Goal: Use online tool/utility: Utilize a website feature to perform a specific function

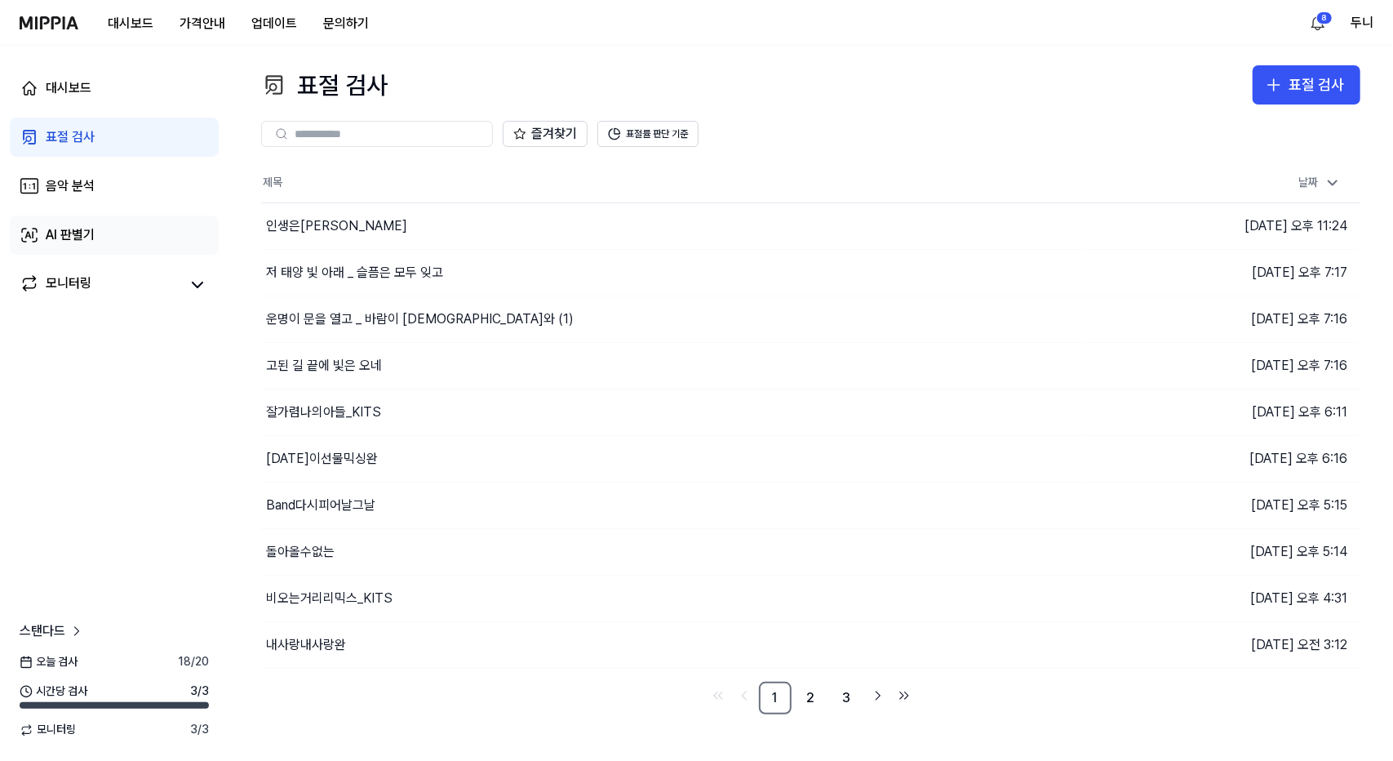
click at [65, 237] on div "AI 판별기" at bounding box center [70, 235] width 49 height 20
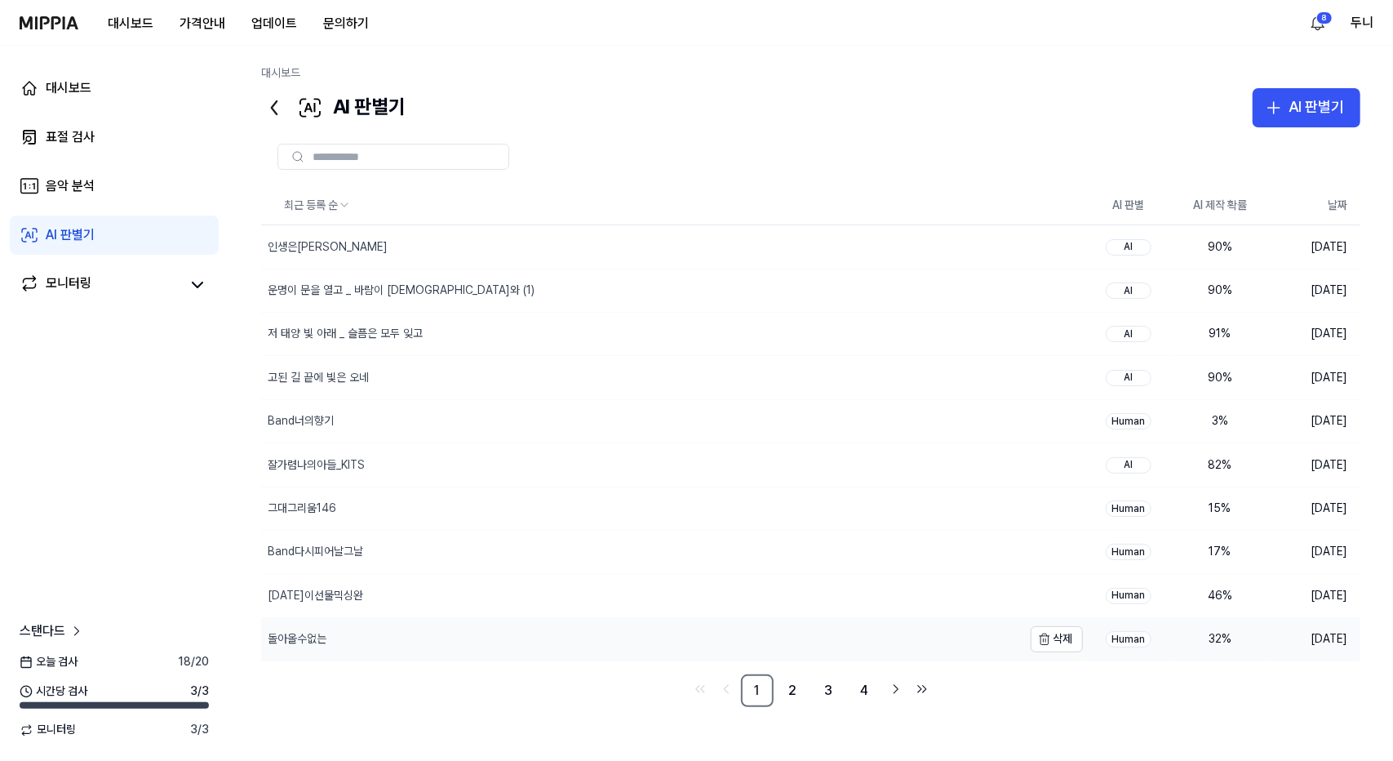
click at [297, 632] on div "돌아올수없는" at bounding box center [297, 639] width 59 height 16
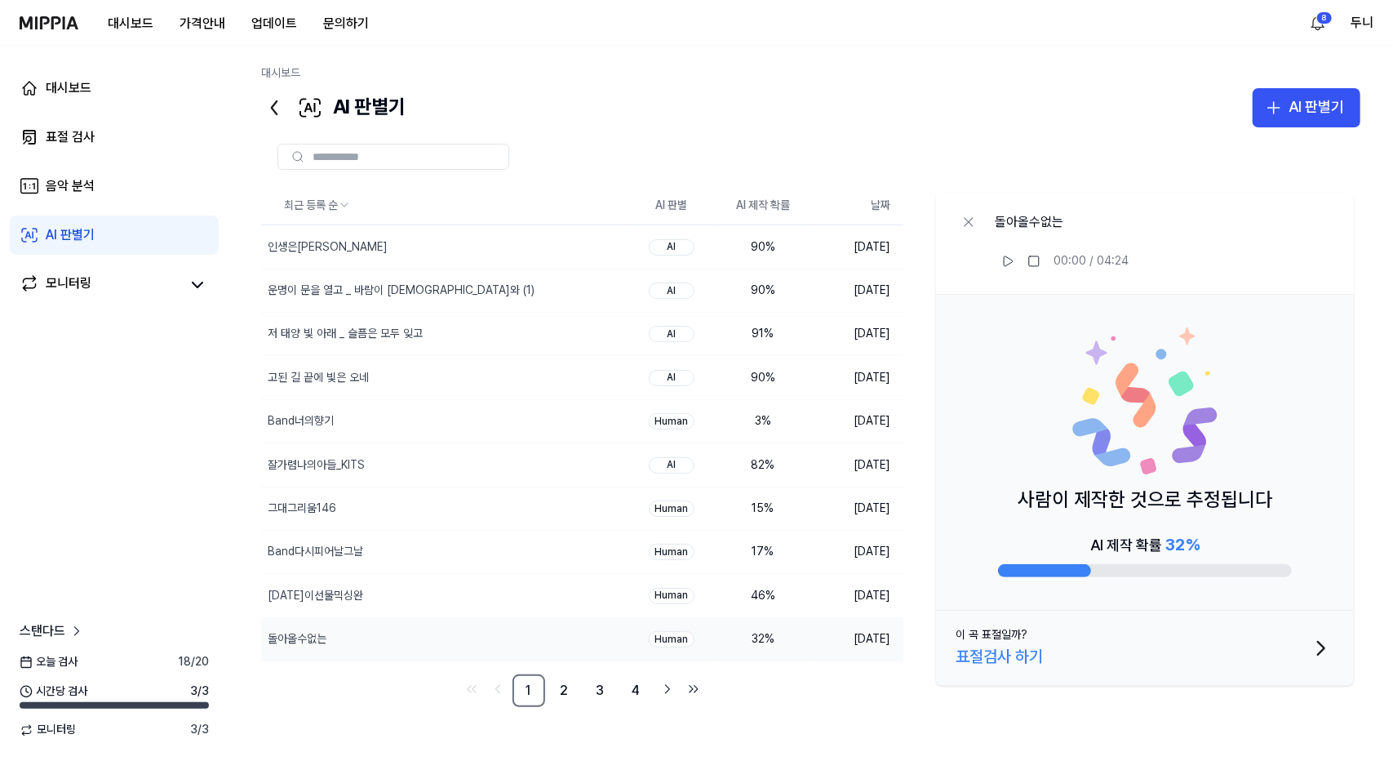
click at [187, 448] on div "대시보드 표절 검사 음악 분석 AI 판별기 모니터링 스탠다드 [DATE] 검사 18 / 20 시간당 검사 3 / 3 모니터링 3 / 3" at bounding box center [114, 403] width 229 height 715
click at [1290, 92] on button "AI 판별기" at bounding box center [1307, 107] width 108 height 39
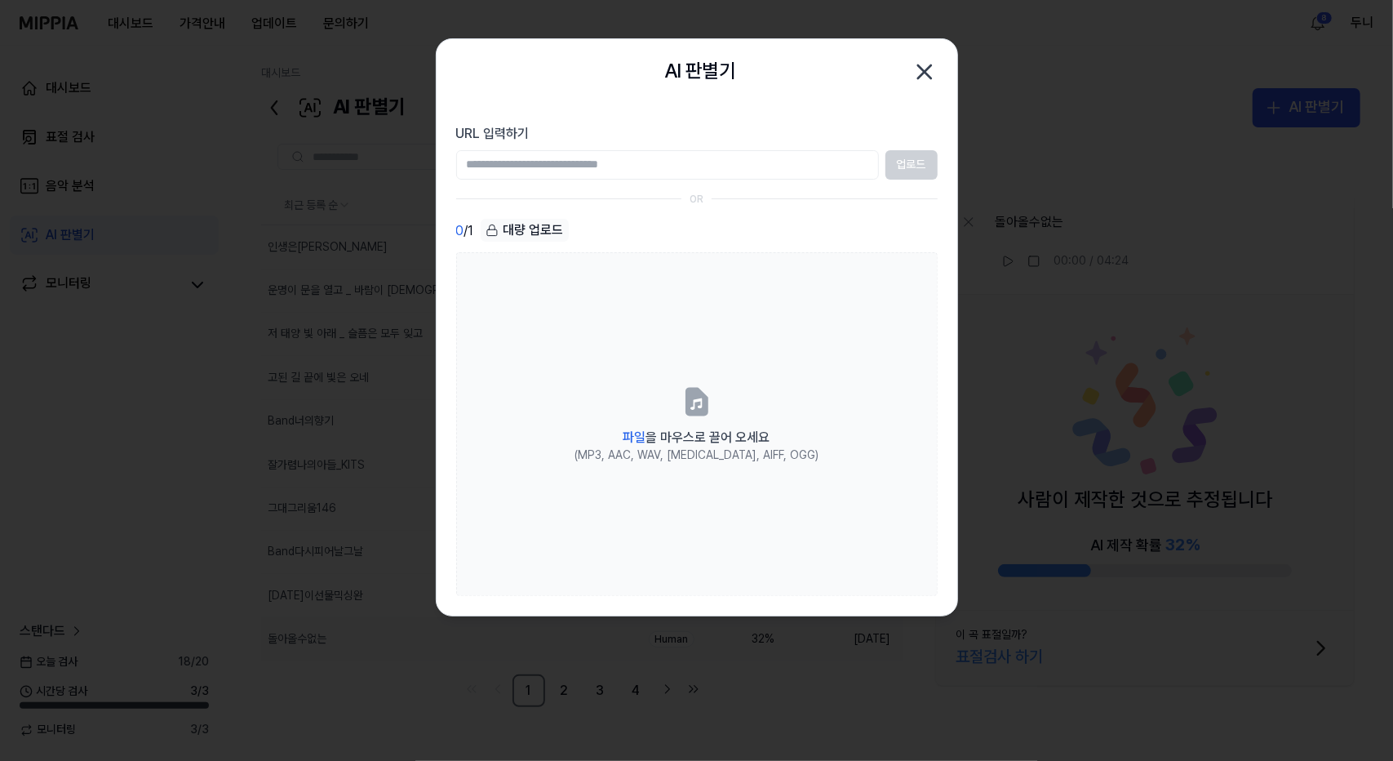
click at [922, 71] on icon "button" at bounding box center [925, 72] width 26 height 26
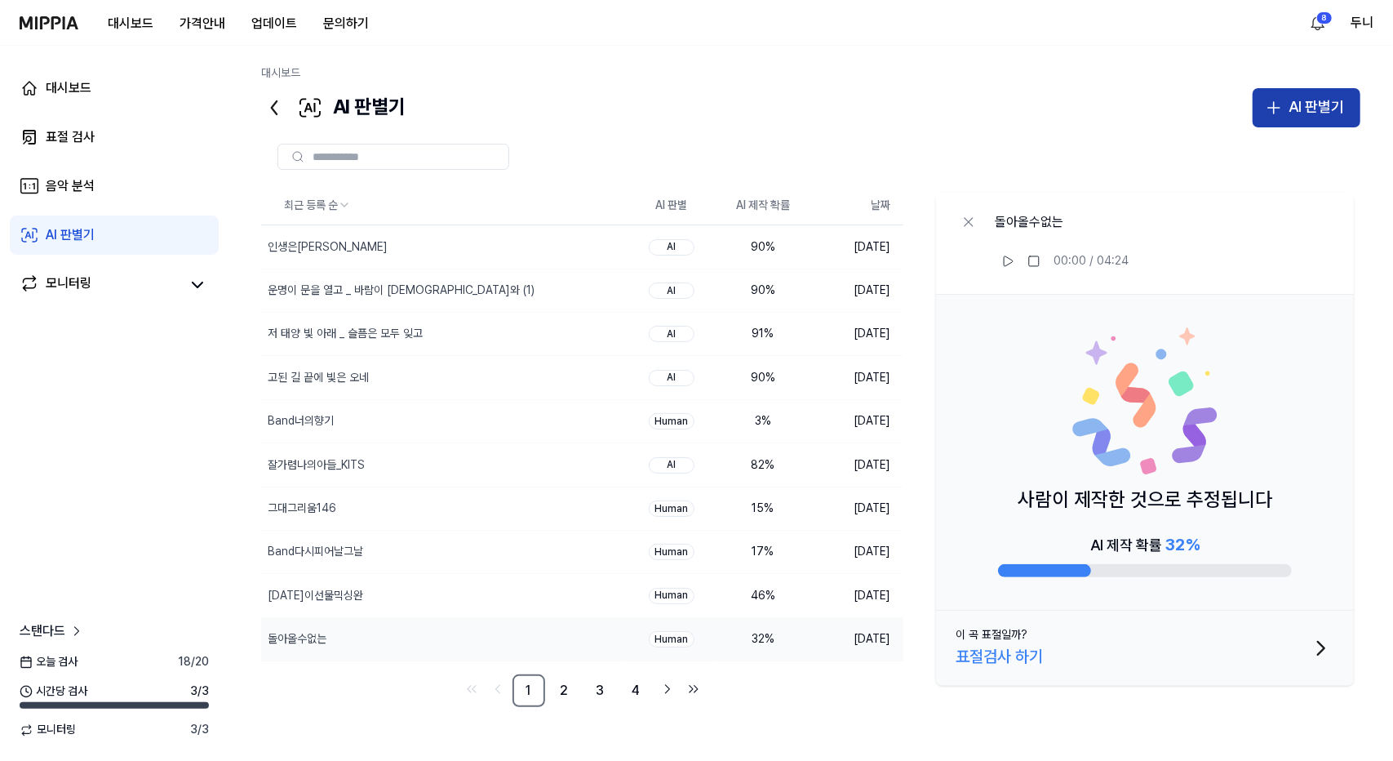
click at [1311, 109] on div "AI 판별기" at bounding box center [1316, 107] width 55 height 24
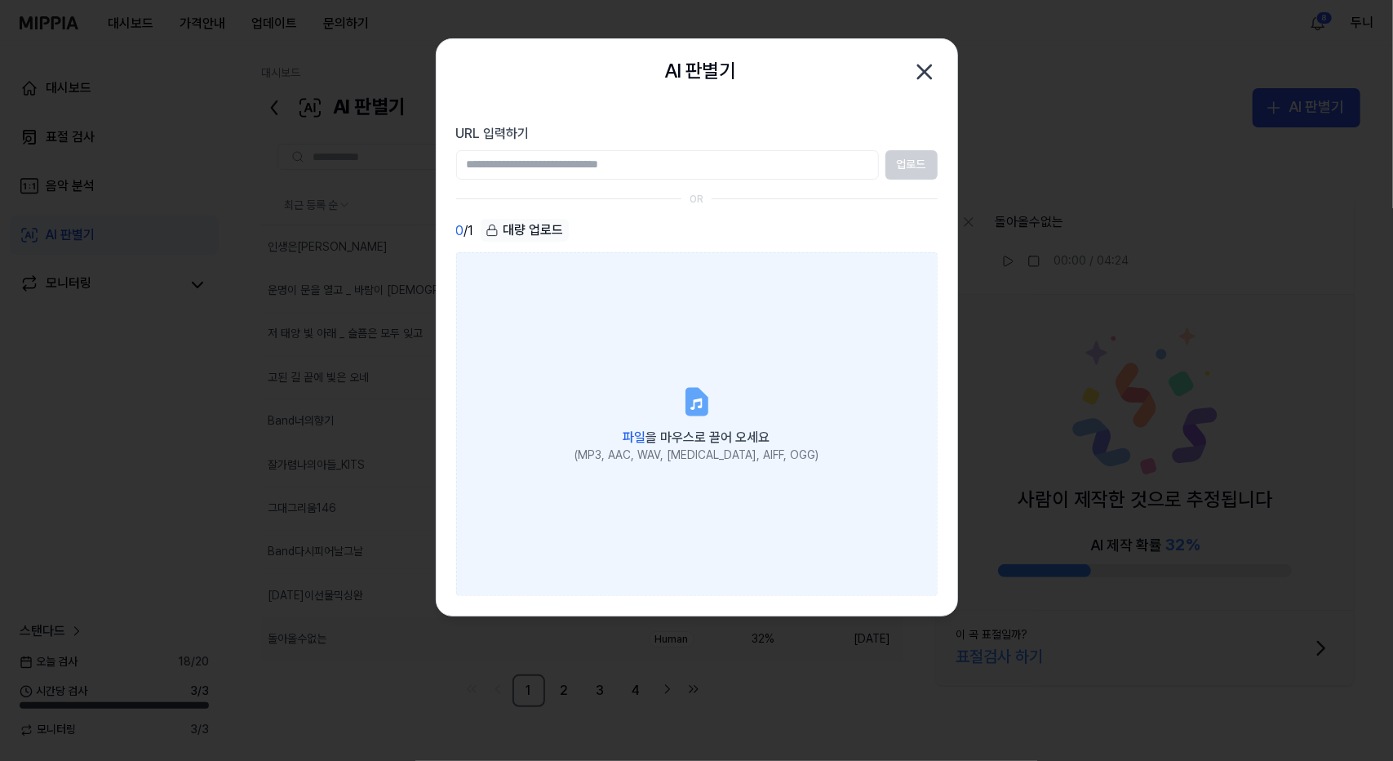
click at [689, 404] on icon at bounding box center [696, 400] width 20 height 25
click at [0, 0] on input "파일 을 마우스로 끌어 오세요 (MP3, AAC, WAV, [MEDICAL_DATA], AIFF, OGG)" at bounding box center [0, 0] width 0 height 0
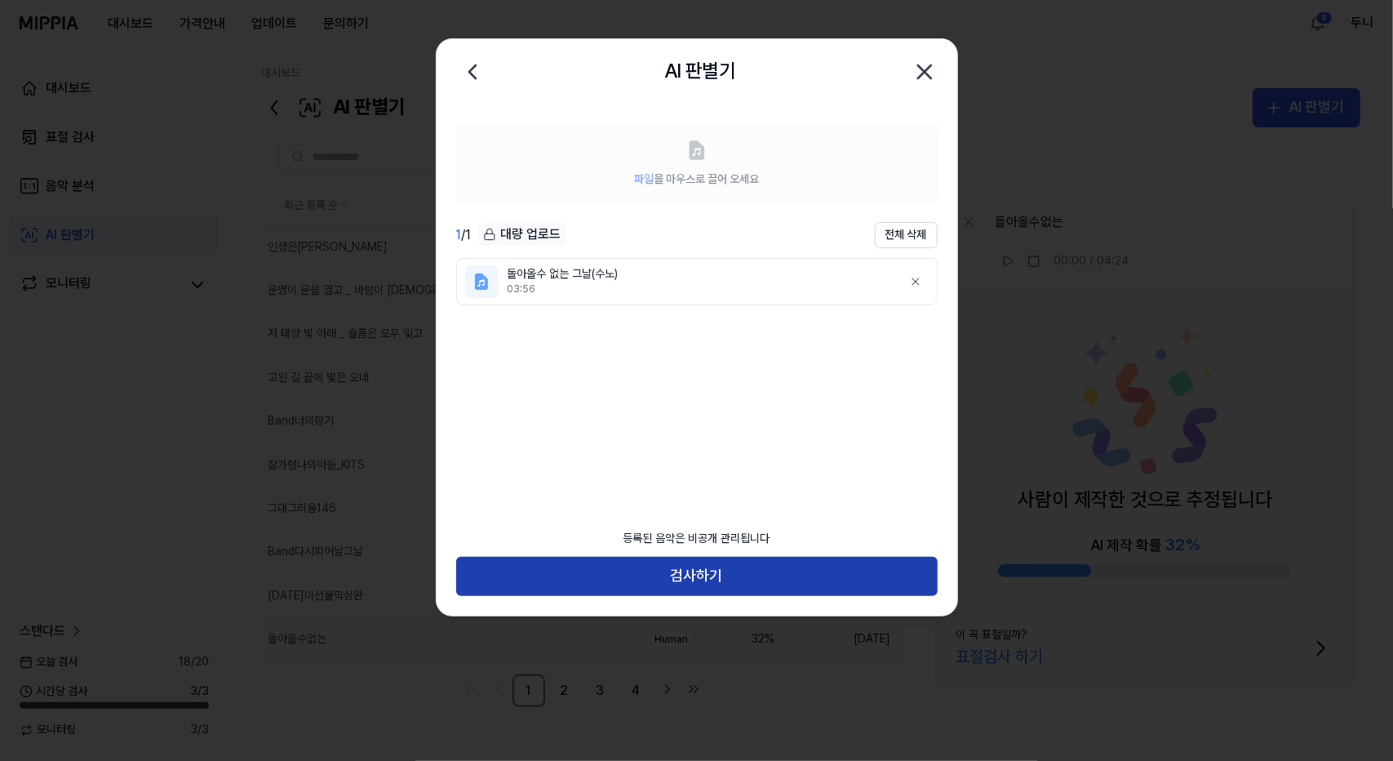
click at [698, 579] on button "검사하기" at bounding box center [697, 576] width 482 height 39
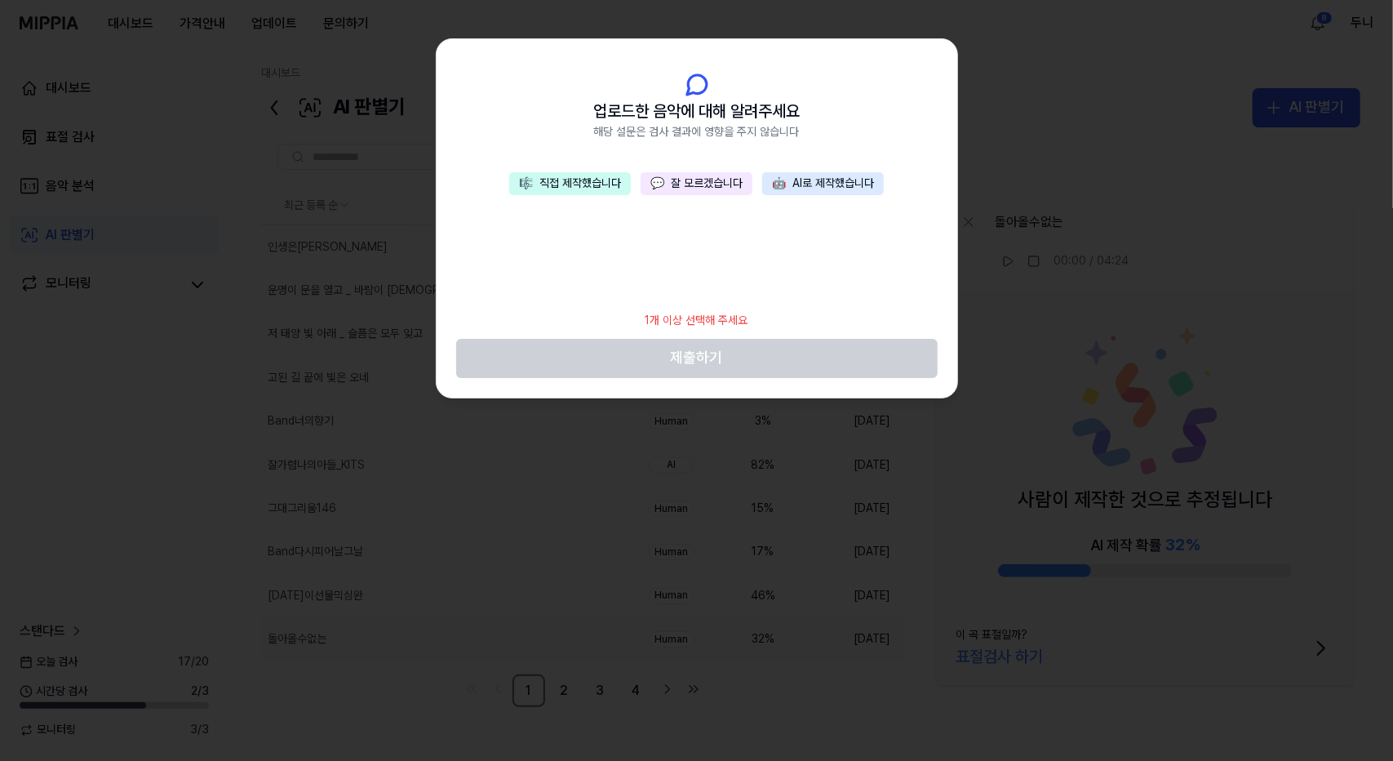
click at [710, 184] on button "💬 잘 모르겠습니다" at bounding box center [697, 183] width 112 height 23
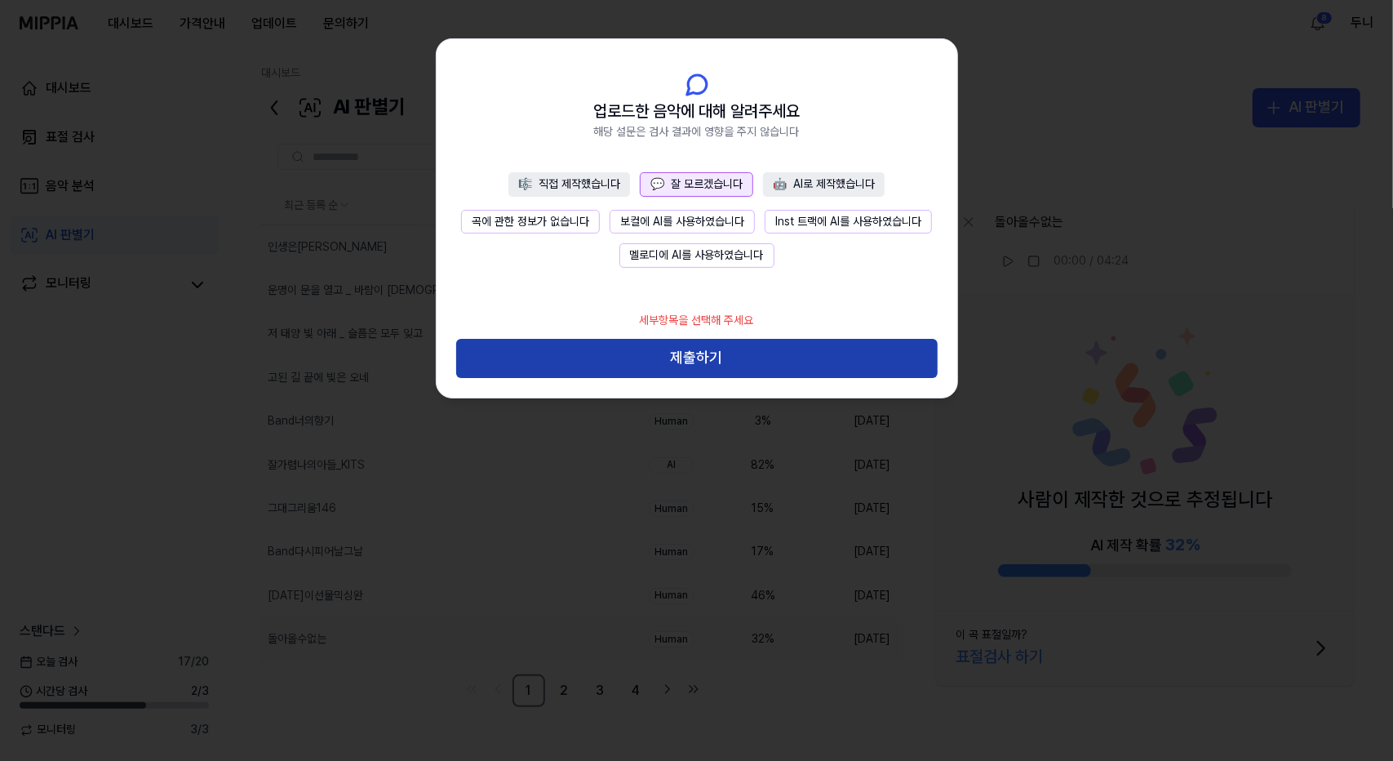
click at [705, 363] on button "제출하기" at bounding box center [697, 358] width 482 height 39
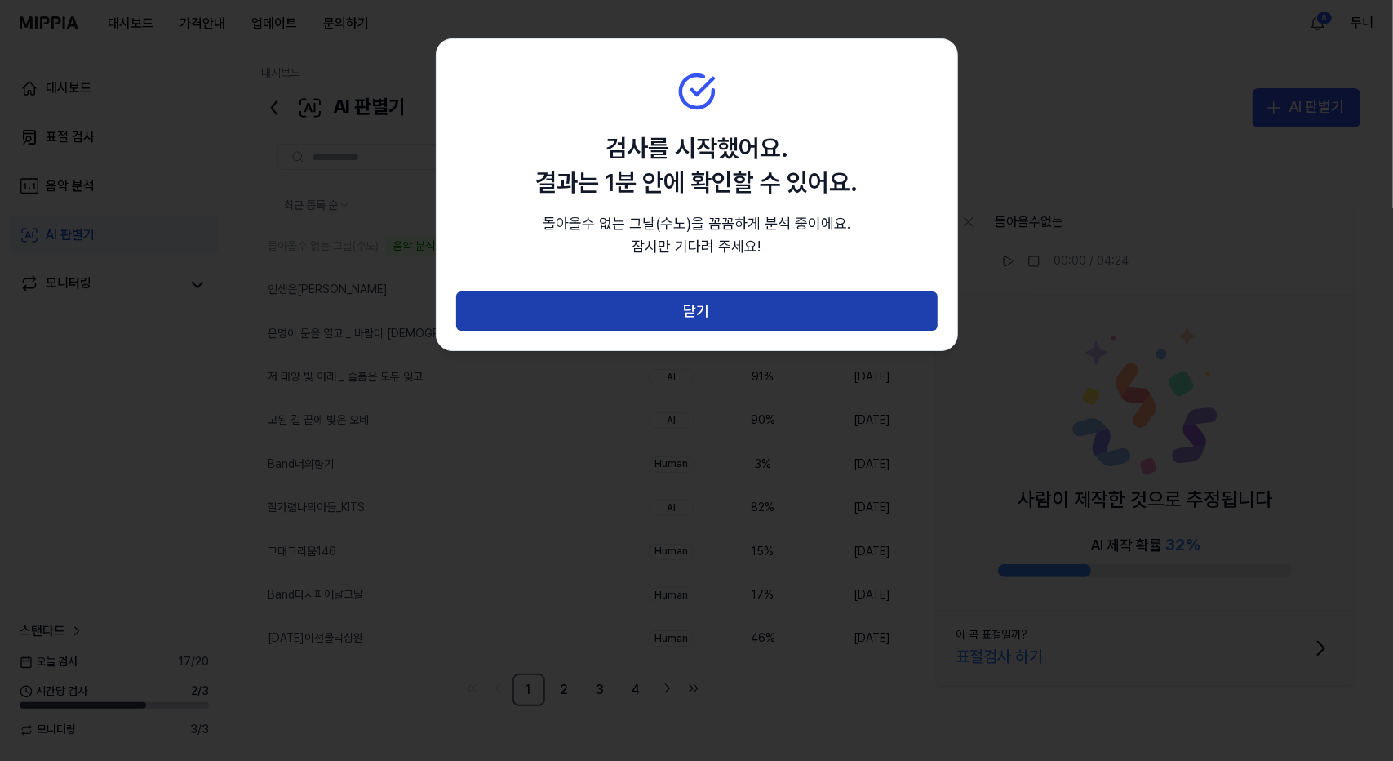
click at [717, 312] on button "닫기" at bounding box center [697, 310] width 482 height 39
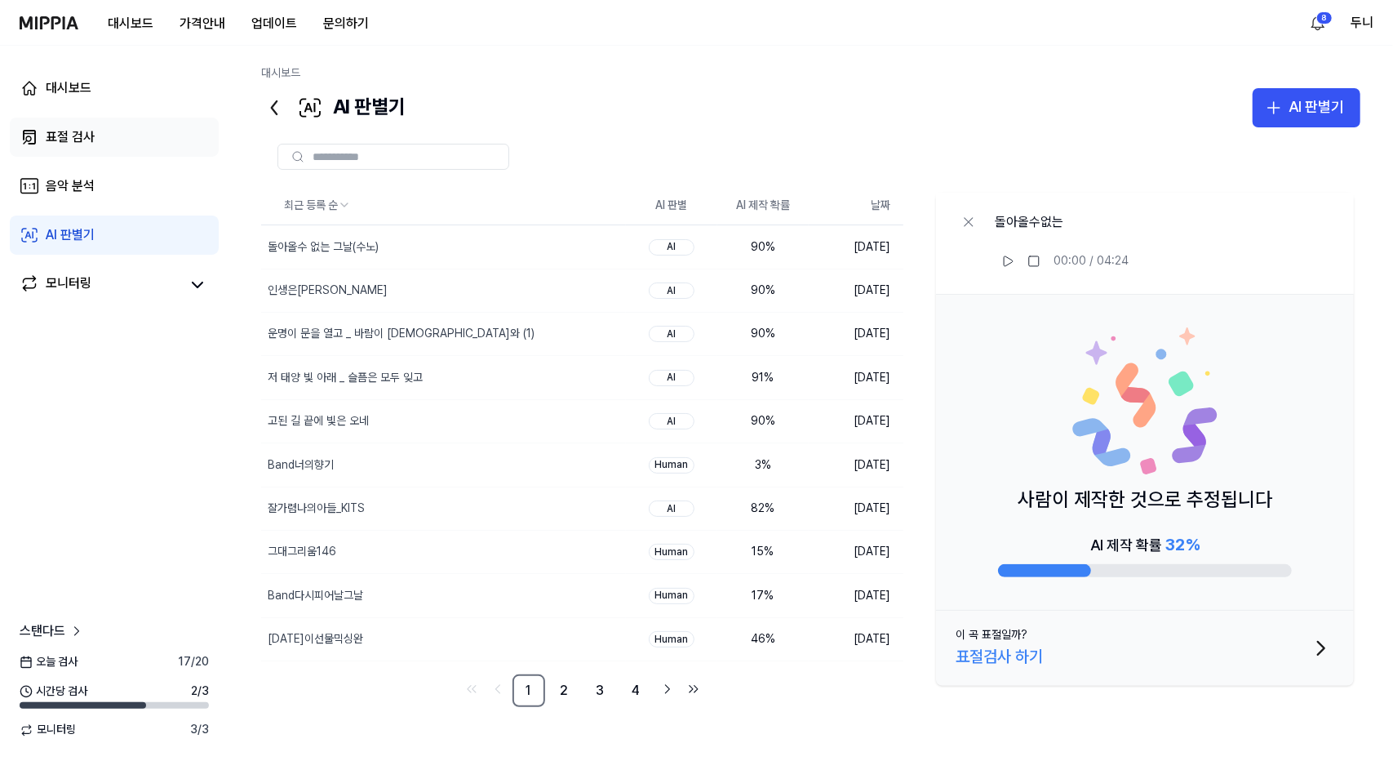
click at [74, 131] on div "표절 검사" at bounding box center [70, 137] width 49 height 20
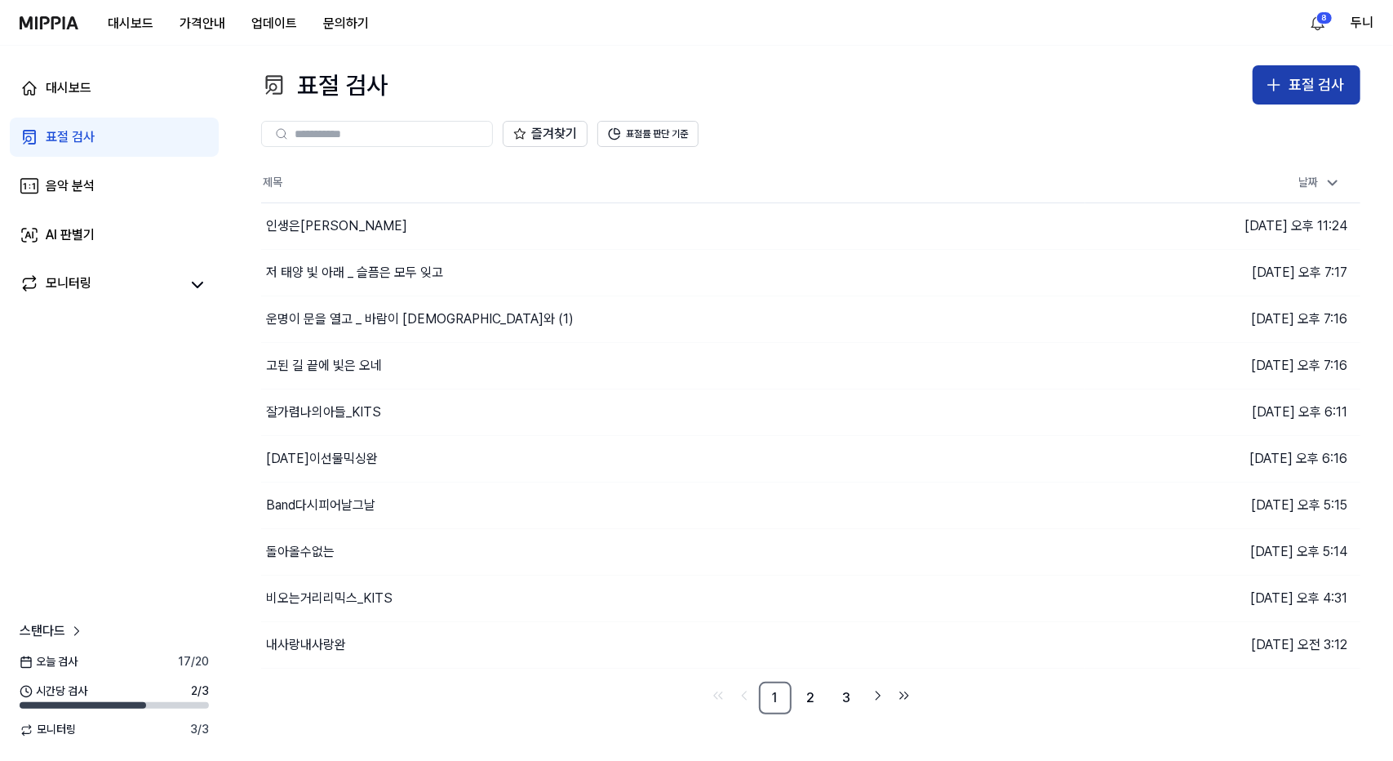
click at [1322, 84] on div "표절 검사" at bounding box center [1316, 85] width 55 height 24
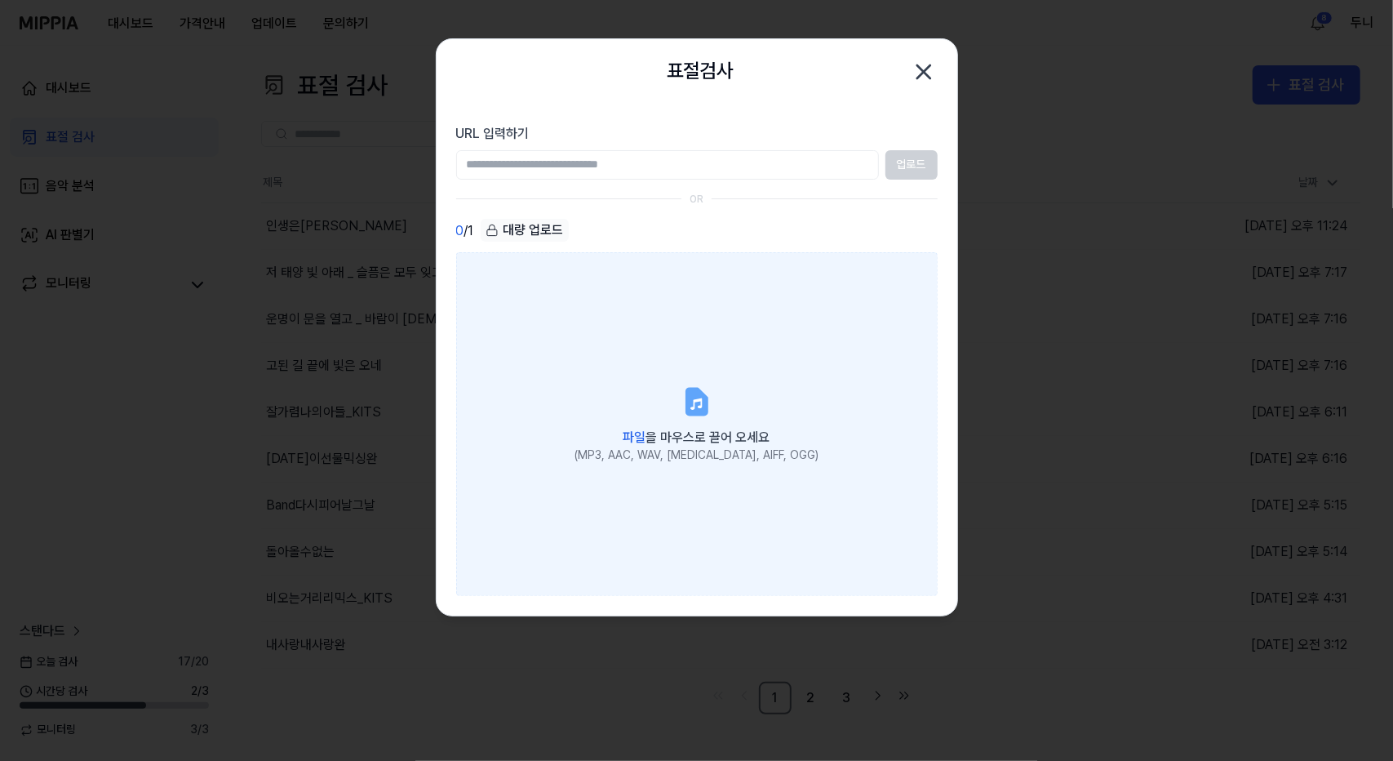
click at [691, 397] on icon at bounding box center [696, 400] width 20 height 25
click at [0, 0] on input "파일 을 마우스로 끌어 오세요 (MP3, AAC, WAV, [MEDICAL_DATA], AIFF, OGG)" at bounding box center [0, 0] width 0 height 0
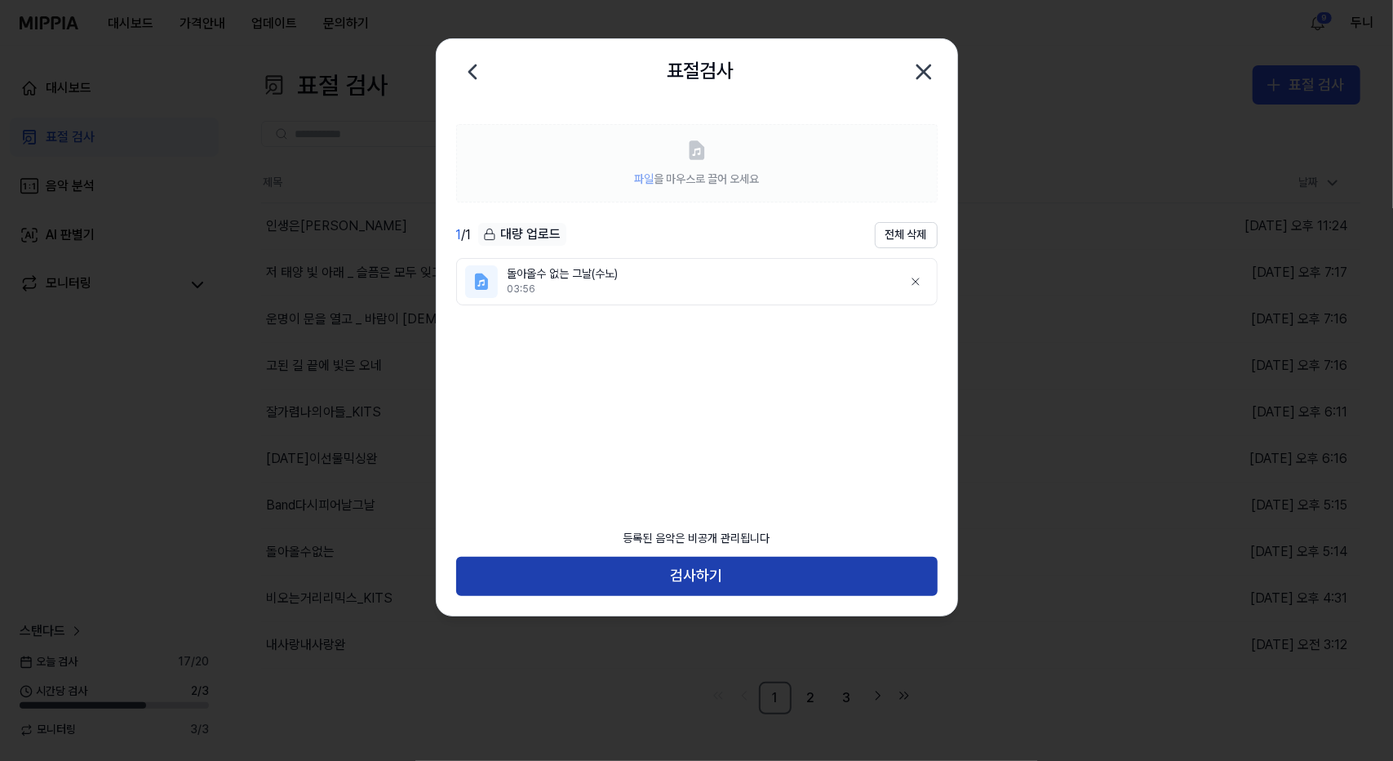
click at [725, 573] on button "검사하기" at bounding box center [697, 576] width 482 height 39
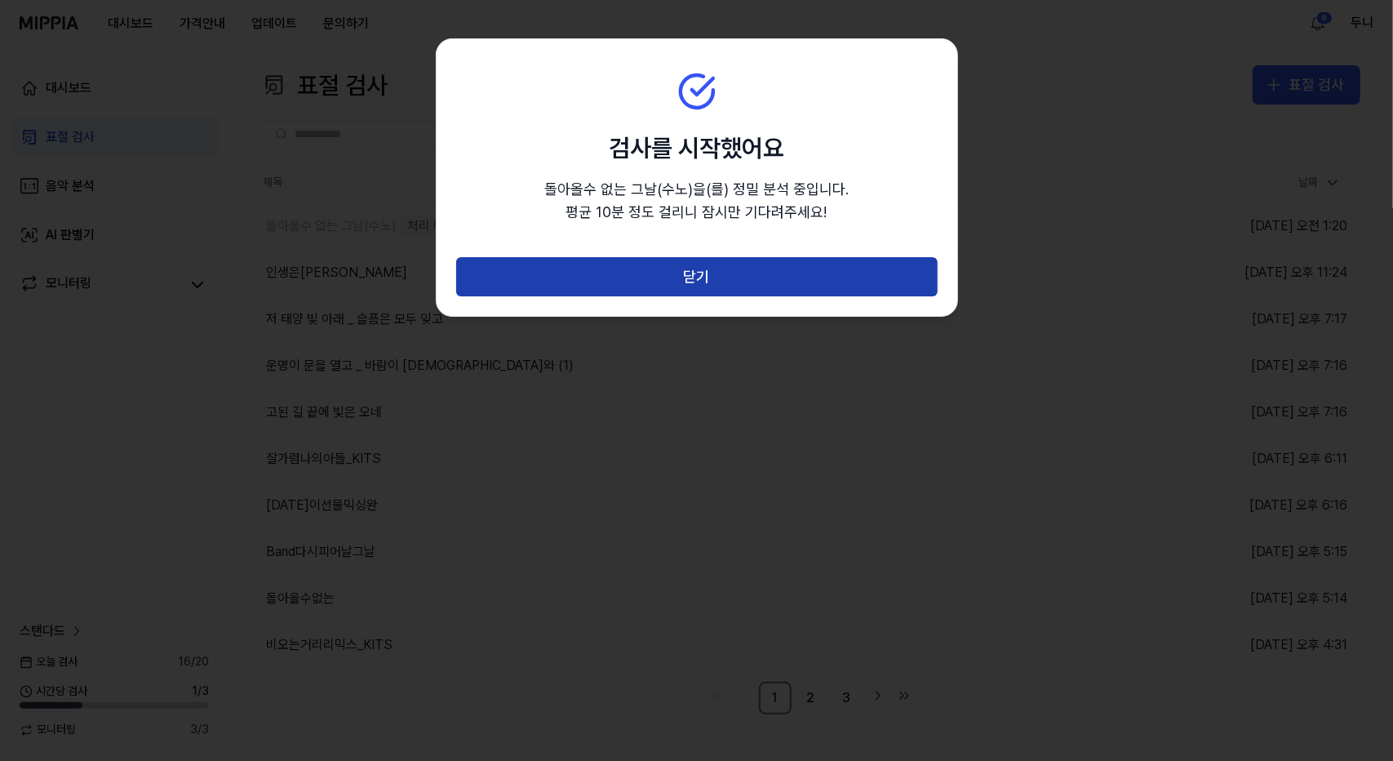
click at [710, 277] on button "닫기" at bounding box center [697, 276] width 482 height 39
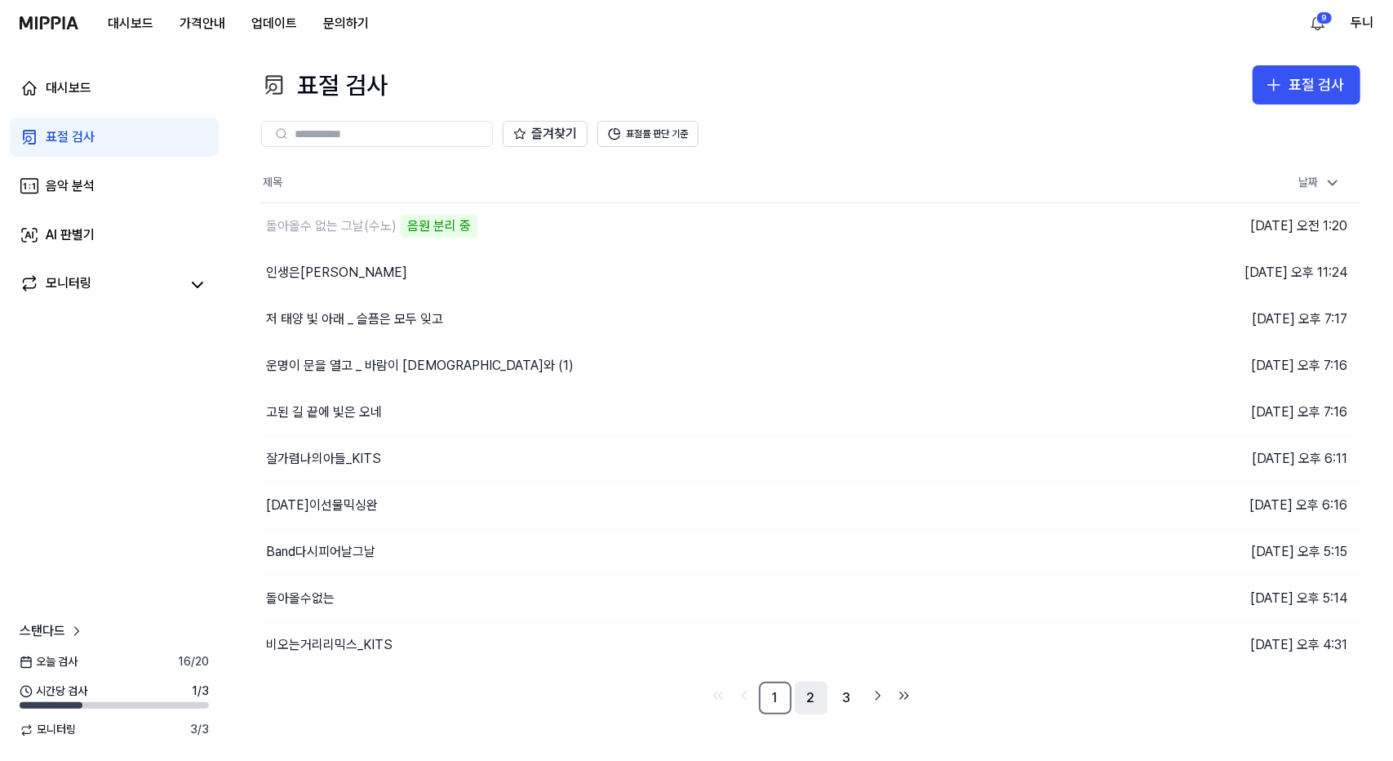
click at [806, 699] on link "2" at bounding box center [811, 697] width 33 height 33
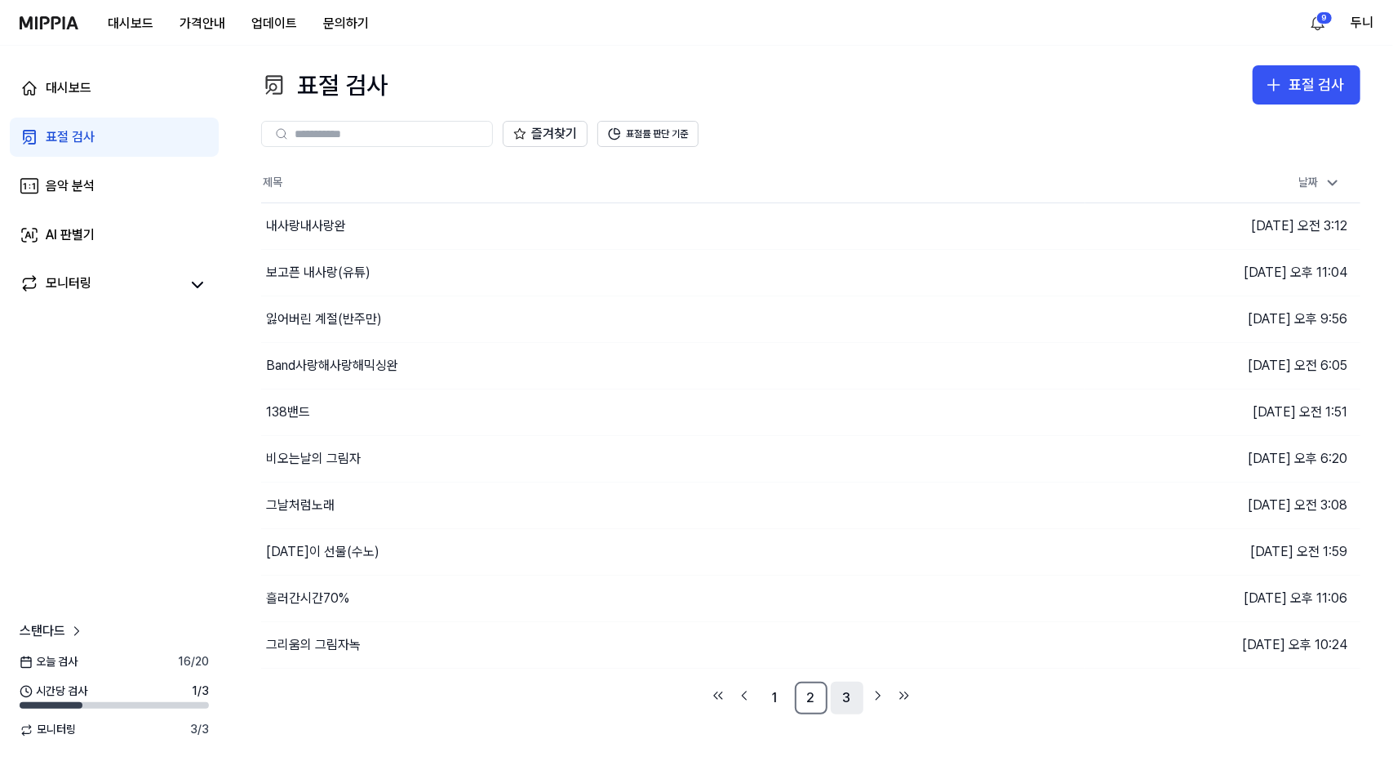
click at [846, 696] on link "3" at bounding box center [847, 697] width 33 height 33
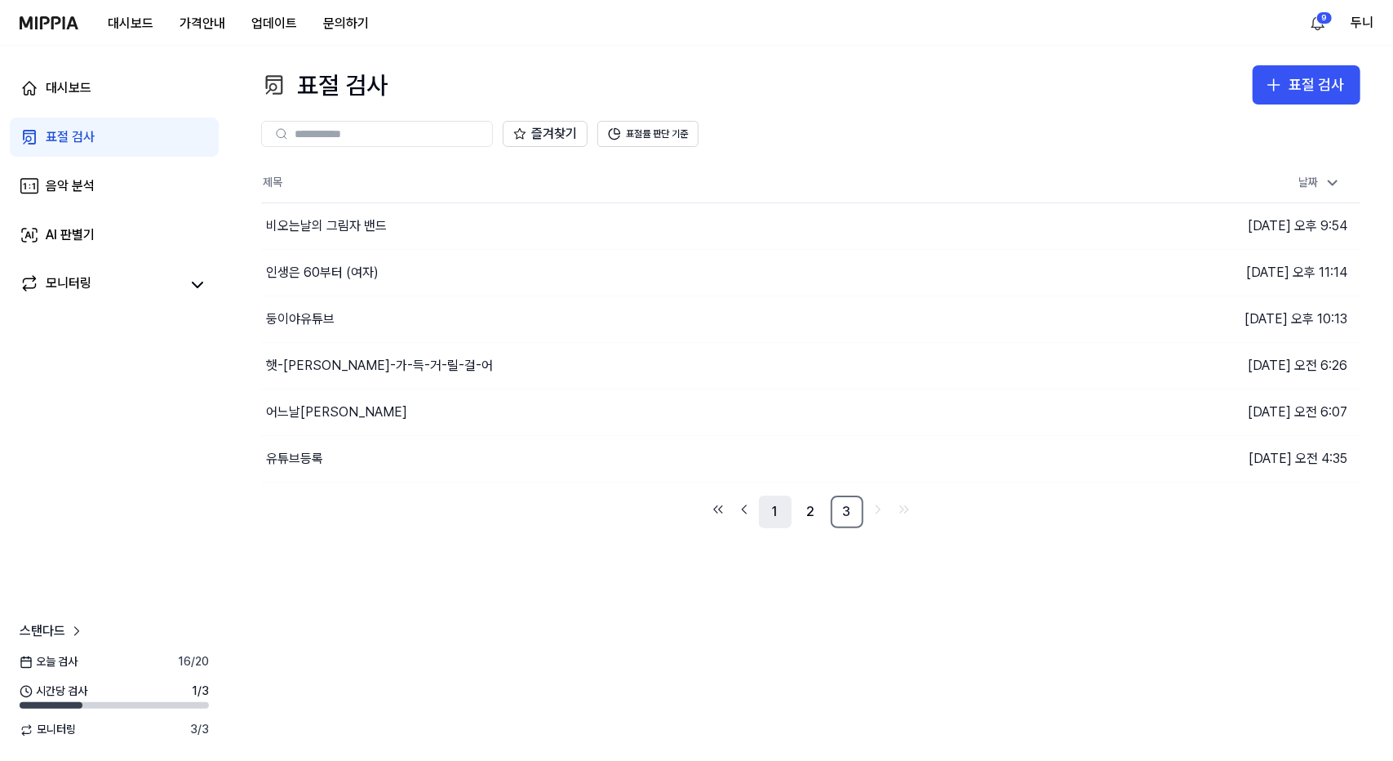
click at [777, 505] on link "1" at bounding box center [775, 511] width 33 height 33
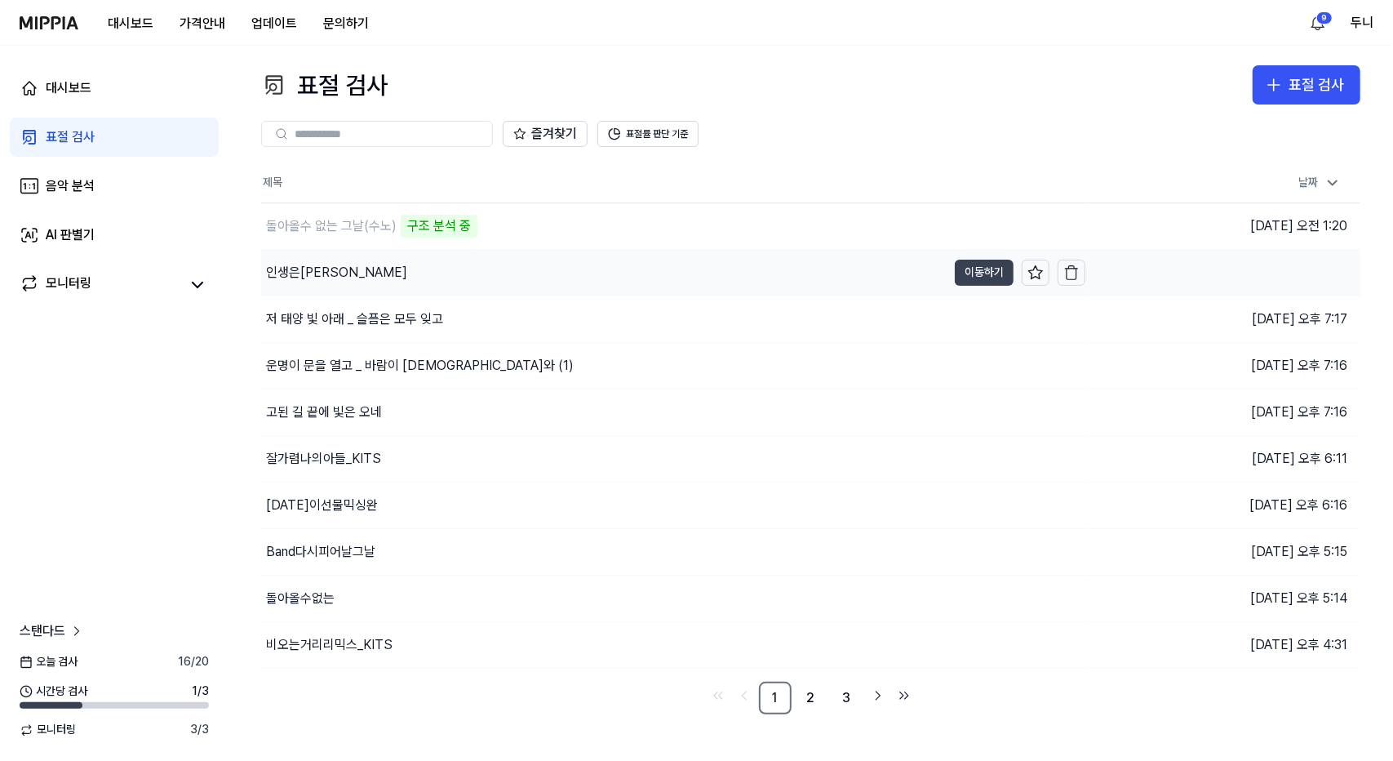
click at [982, 264] on button "이동하기" at bounding box center [984, 273] width 59 height 26
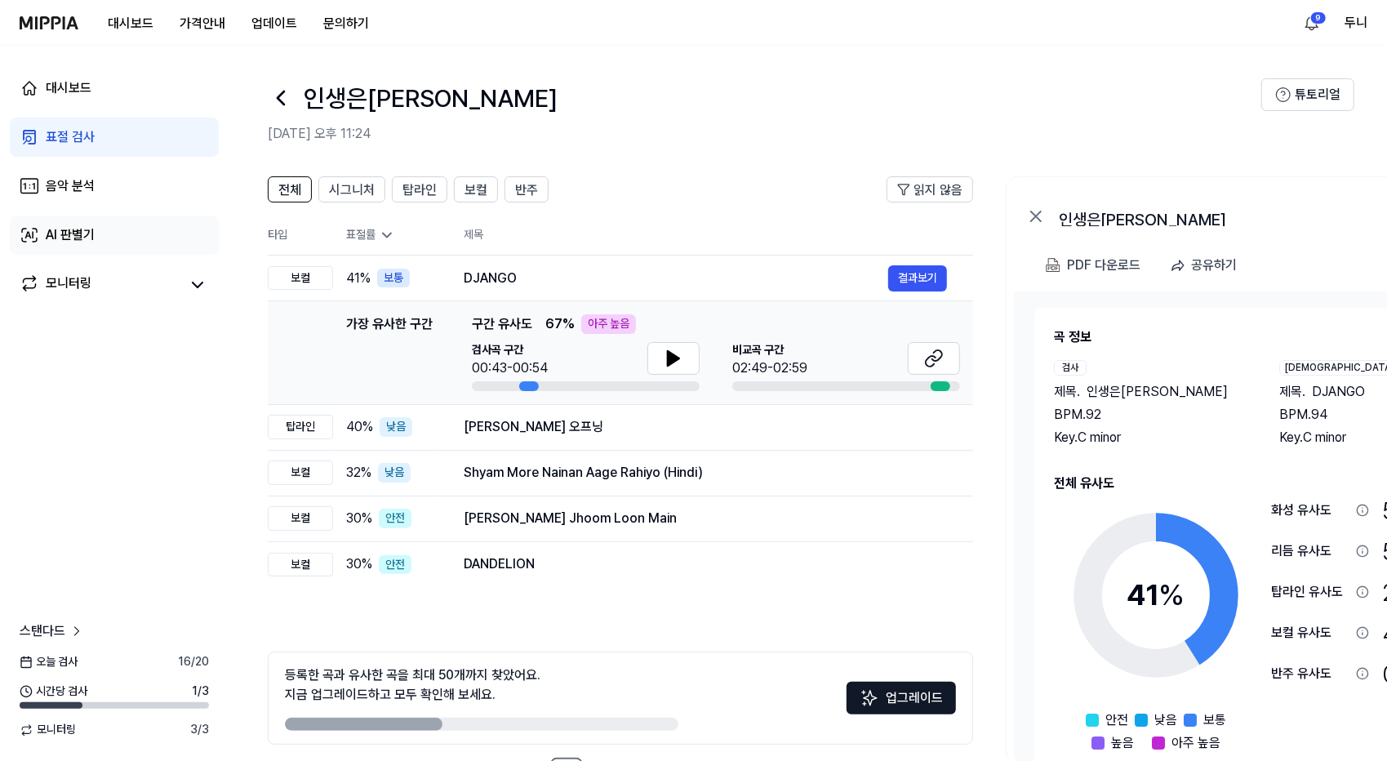
click at [85, 242] on div "AI 판별기" at bounding box center [70, 235] width 49 height 20
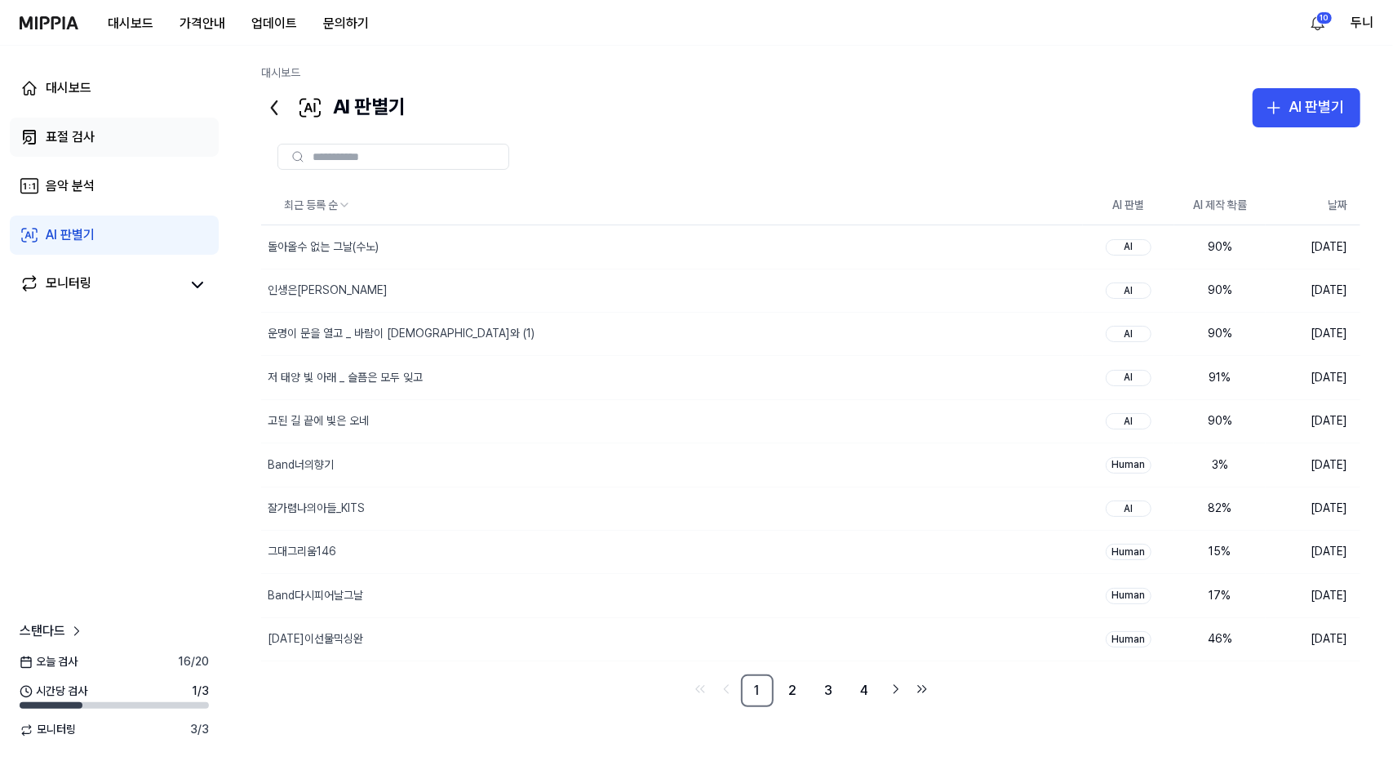
click at [62, 132] on div "표절 검사" at bounding box center [70, 137] width 49 height 20
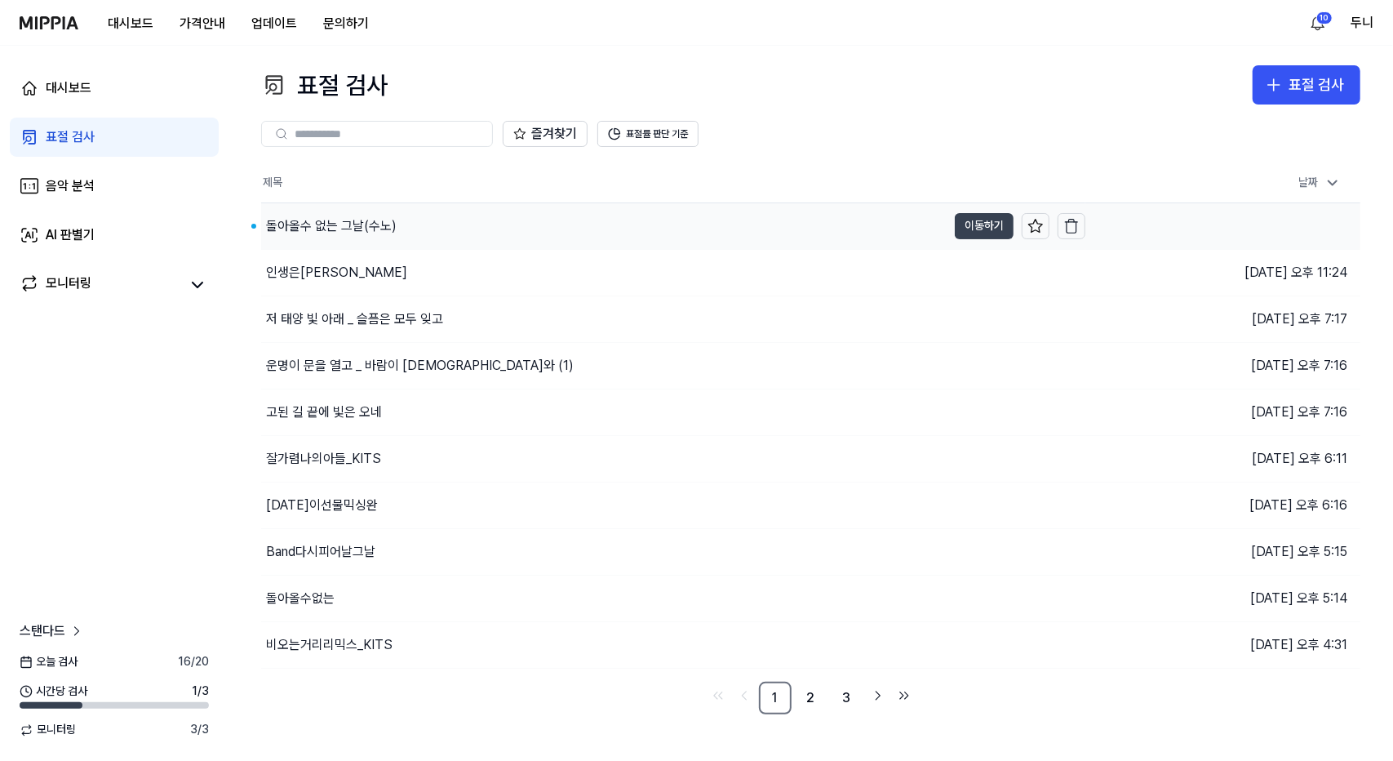
click at [994, 226] on button "이동하기" at bounding box center [984, 226] width 59 height 26
